Goal: Task Accomplishment & Management: Complete application form

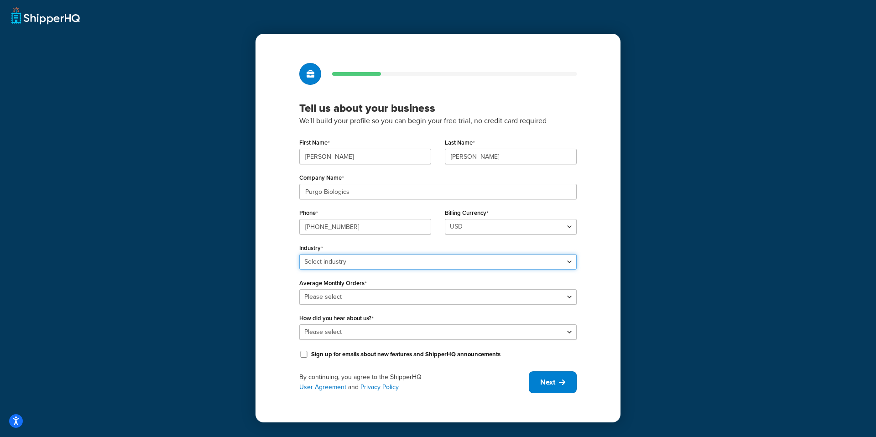
click at [529, 267] on select "Select industry Automotive Adult Agriculture Alcohol, Tobacco & CBD Arts & Craf…" at bounding box center [437, 262] width 277 height 16
select select "19"
click at [299, 254] on select "Select industry Automotive Adult Agriculture Alcohol, Tobacco & CBD Arts & Craf…" at bounding box center [437, 262] width 277 height 16
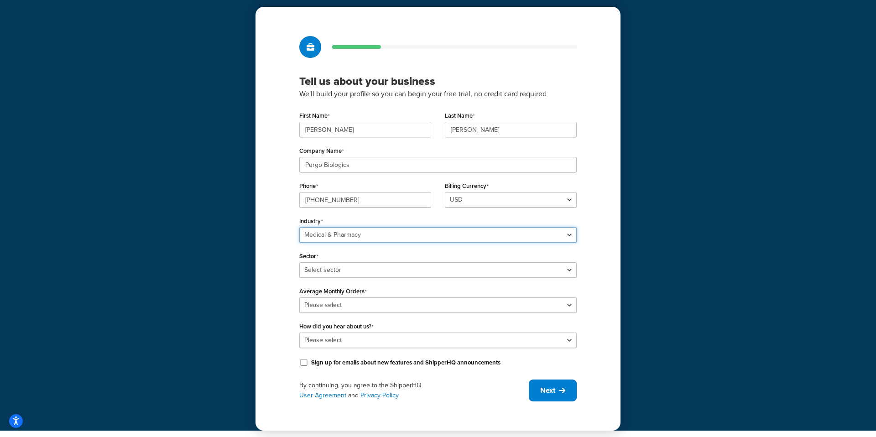
scroll to position [30, 0]
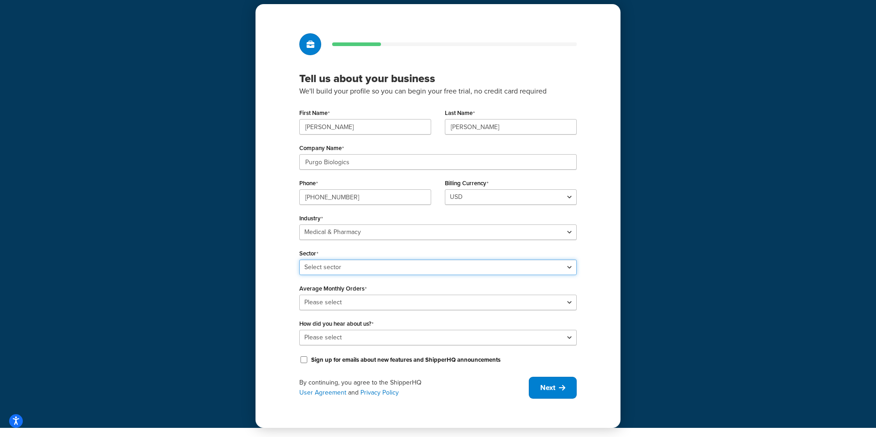
click at [408, 268] on select "Select sector Alternative Therapy COVID Personal Care Pharmacy PPE Specialist E…" at bounding box center [437, 268] width 277 height 16
select select "52"
click at [299, 260] on select "Select sector Alternative Therapy COVID Personal Care Pharmacy PPE Specialist E…" at bounding box center [437, 268] width 277 height 16
click at [368, 303] on select "Please select 0-500 501-1,000 1,001-10,000 10,001-20,000 Over 20,000" at bounding box center [437, 303] width 277 height 16
select select "1"
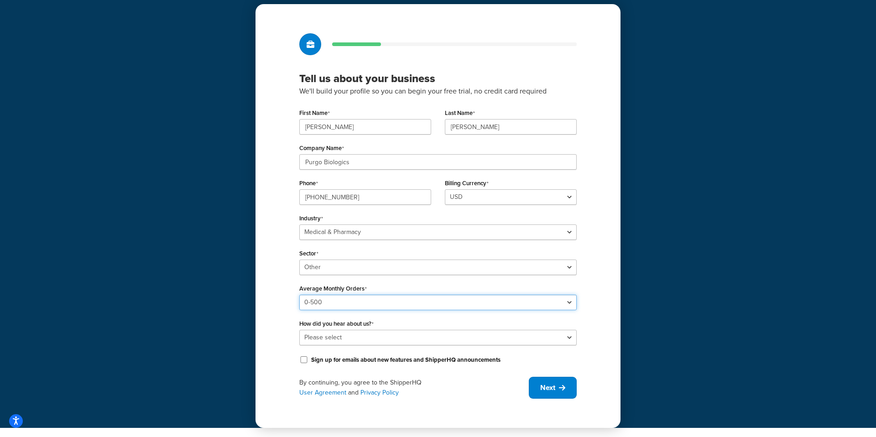
click at [299, 295] on select "Please select 0-500 501-1,000 1,001-10,000 10,001-20,000 Over 20,000" at bounding box center [437, 303] width 277 height 16
click at [421, 340] on select "Please select Online Search App Store or Marketplace Listing Referred by Agency…" at bounding box center [437, 338] width 277 height 16
select select "2"
click at [299, 330] on select "Please select Online Search App Store or Marketplace Listing Referred by Agency…" at bounding box center [437, 338] width 277 height 16
click at [555, 383] on button "Next" at bounding box center [553, 388] width 48 height 22
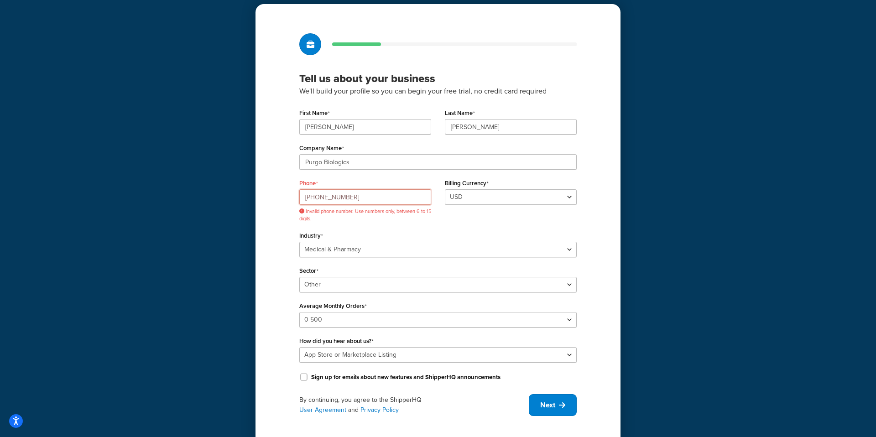
click at [352, 197] on input "[PHONE_NUMBER]" at bounding box center [365, 197] width 132 height 16
drag, startPoint x: 331, startPoint y: 198, endPoint x: 329, endPoint y: 216, distance: 17.9
click at [330, 199] on input "[PHONE_NUMBER]" at bounding box center [365, 197] width 132 height 16
drag, startPoint x: 317, startPoint y: 195, endPoint x: 324, endPoint y: 246, distance: 51.1
click at [317, 196] on input "917-5807557" at bounding box center [365, 197] width 132 height 16
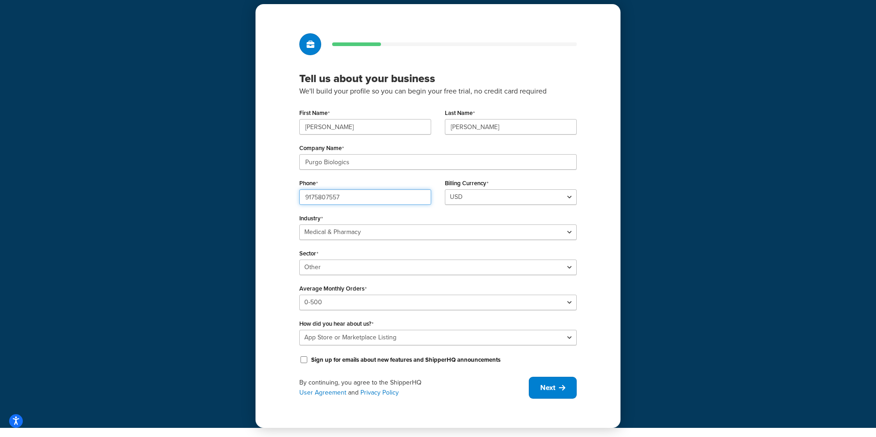
type input "9175807557"
click at [397, 210] on div "Phone [PHONE_NUMBER]" at bounding box center [366, 194] width 146 height 35
click at [548, 385] on span "Next" at bounding box center [547, 388] width 15 height 10
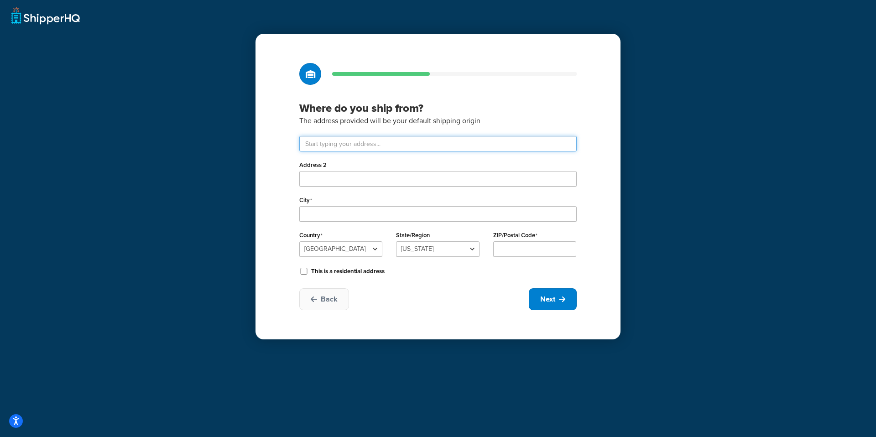
click at [360, 145] on input "text" at bounding box center [437, 144] width 277 height 16
type input "5 N Corporate Dr"
type input "Riverdale"
select select "30"
type input "07457"
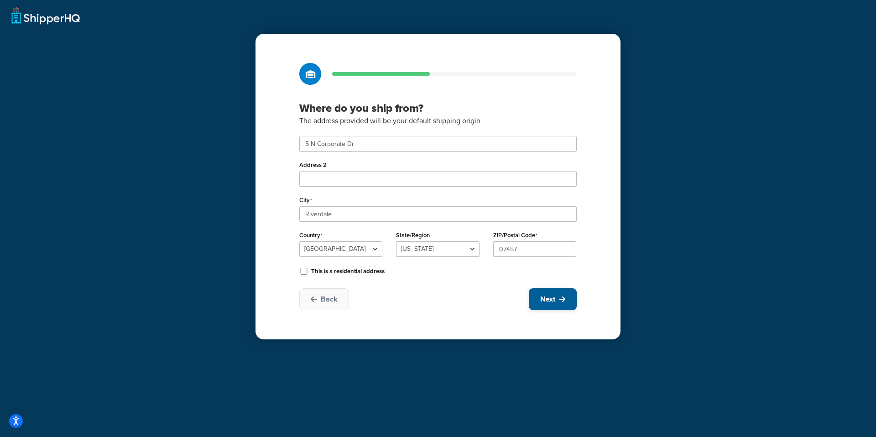
click at [547, 299] on span "Next" at bounding box center [547, 299] width 15 height 10
select select "1"
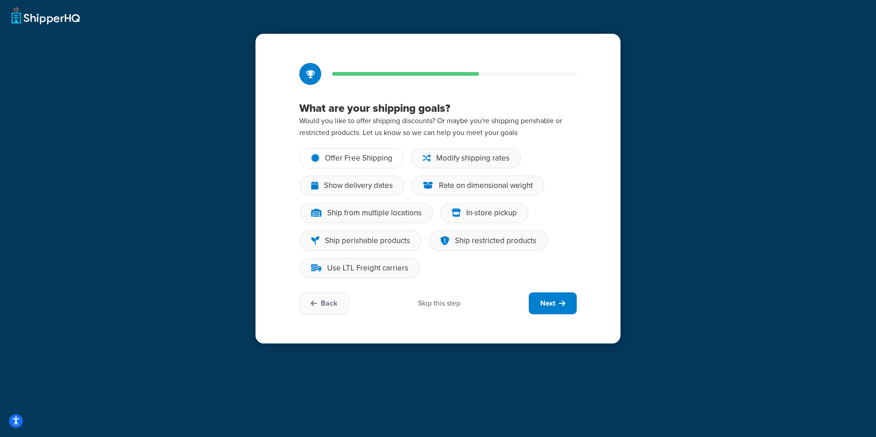
click at [345, 155] on div "Offer Free Shipping" at bounding box center [359, 158] width 68 height 9
click at [0, 0] on input "Offer Free Shipping" at bounding box center [0, 0] width 0 height 0
click at [494, 161] on div "Modify shipping rates" at bounding box center [472, 158] width 73 height 9
click at [0, 0] on input "Modify shipping rates" at bounding box center [0, 0] width 0 height 0
click at [357, 190] on div "Show delivery dates" at bounding box center [358, 185] width 69 height 9
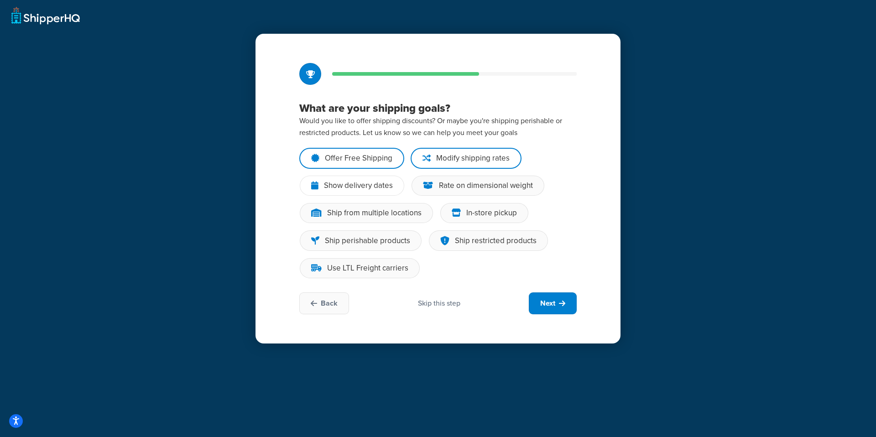
click at [0, 0] on input "Show delivery dates" at bounding box center [0, 0] width 0 height 0
click at [519, 186] on div "Rate on dimensional weight" at bounding box center [486, 185] width 94 height 9
click at [0, 0] on input "Rate on dimensional weight" at bounding box center [0, 0] width 0 height 0
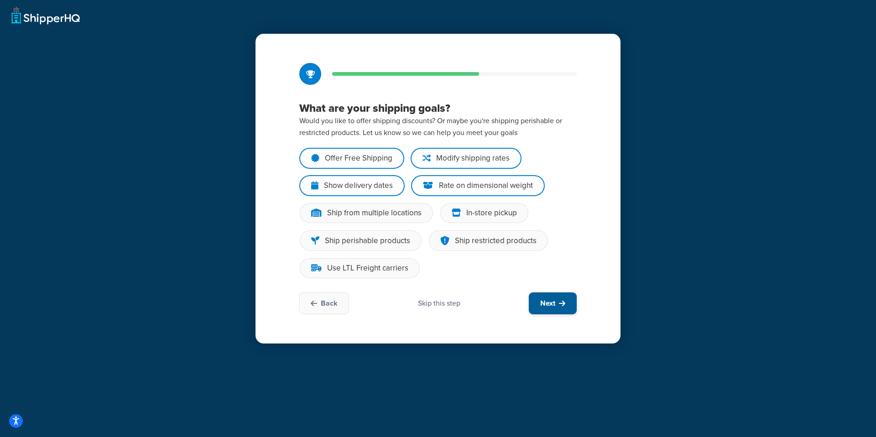
click at [559, 304] on button "Next" at bounding box center [553, 304] width 48 height 22
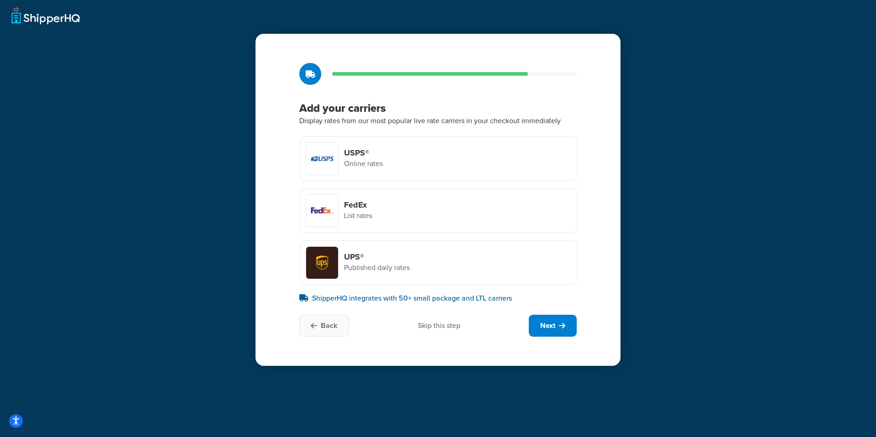
click at [344, 264] on p "Published daily rates" at bounding box center [377, 268] width 66 height 12
click at [0, 0] on input "UPS® Published daily rates" at bounding box center [0, 0] width 0 height 0
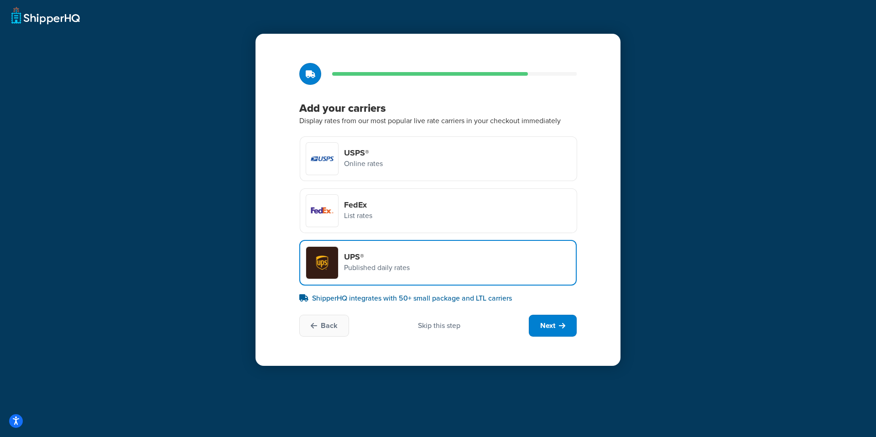
click at [594, 218] on div "Add your carriers Display rates from our most popular live rate carriers in you…" at bounding box center [438, 200] width 365 height 332
click at [568, 322] on button "Next" at bounding box center [553, 326] width 48 height 22
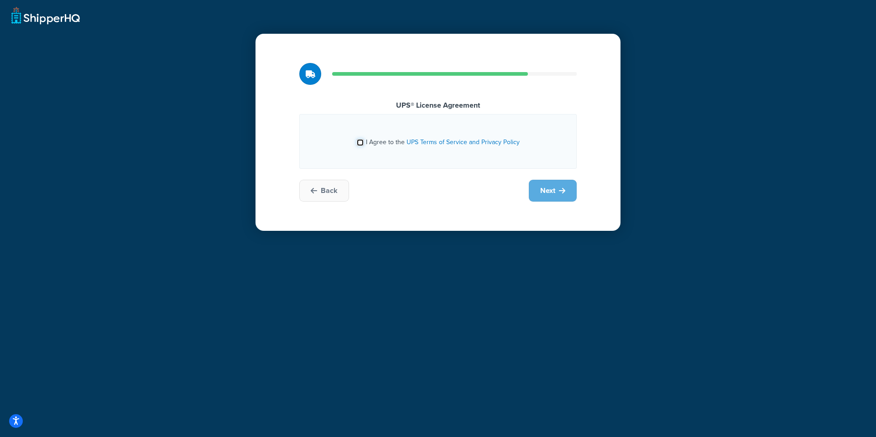
click at [359, 145] on input "I Agree to the UPS Terms of Service and Privacy Policy" at bounding box center [360, 142] width 7 height 7
click at [361, 144] on input "I Agree to the UPS Terms of Service and Privacy Policy" at bounding box center [360, 142] width 7 height 7
click at [361, 145] on input "I Agree to the UPS Terms of Service and Privacy Policy" at bounding box center [360, 142] width 7 height 7
checkbox input "true"
click at [565, 196] on button "Next" at bounding box center [553, 191] width 48 height 22
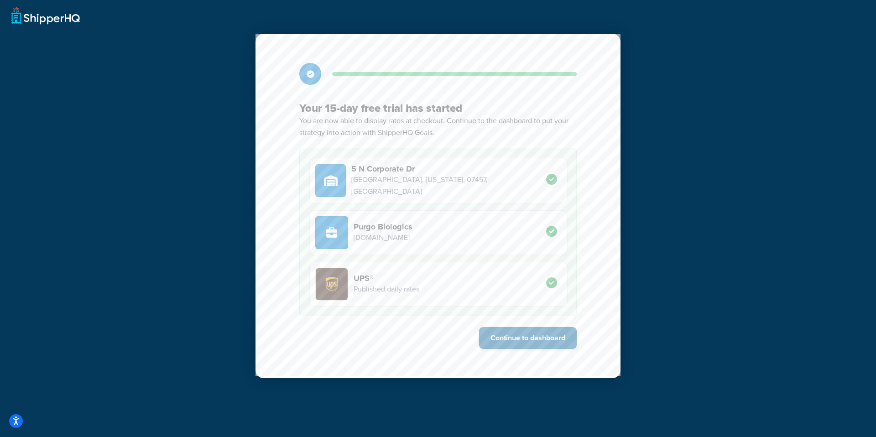
click at [541, 338] on button "Continue to dashboard" at bounding box center [528, 338] width 98 height 22
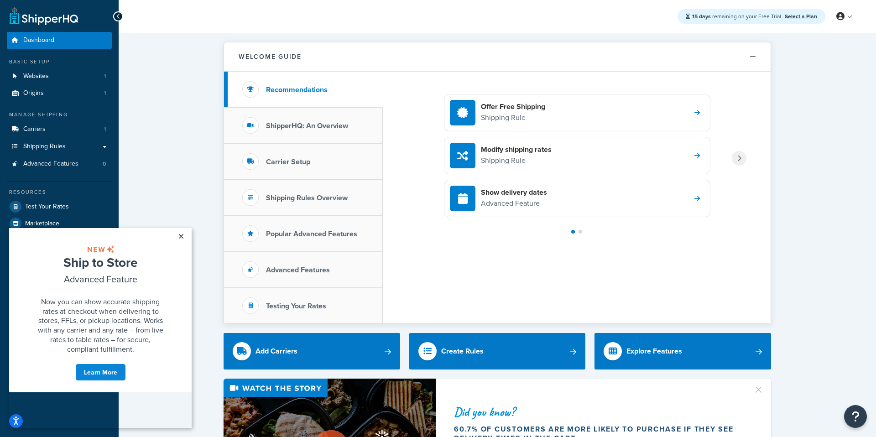
click at [180, 236] on link "×" at bounding box center [181, 236] width 16 height 16
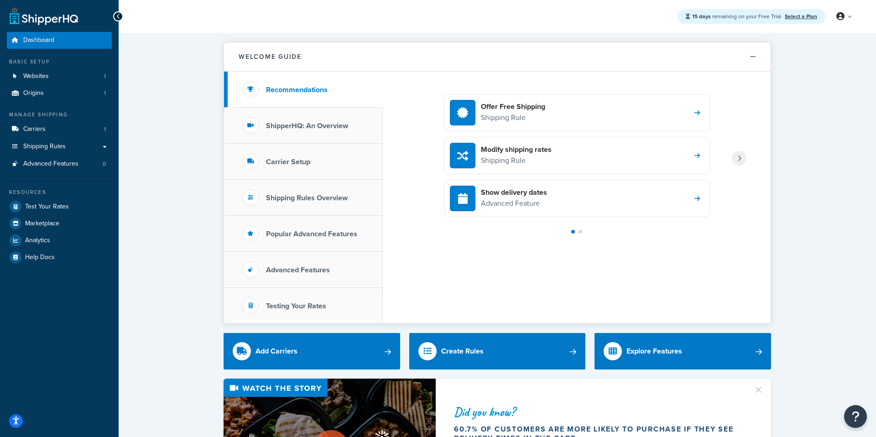
click at [116, 16] on icon at bounding box center [118, 16] width 4 height 6
